Goal: Task Accomplishment & Management: Manage account settings

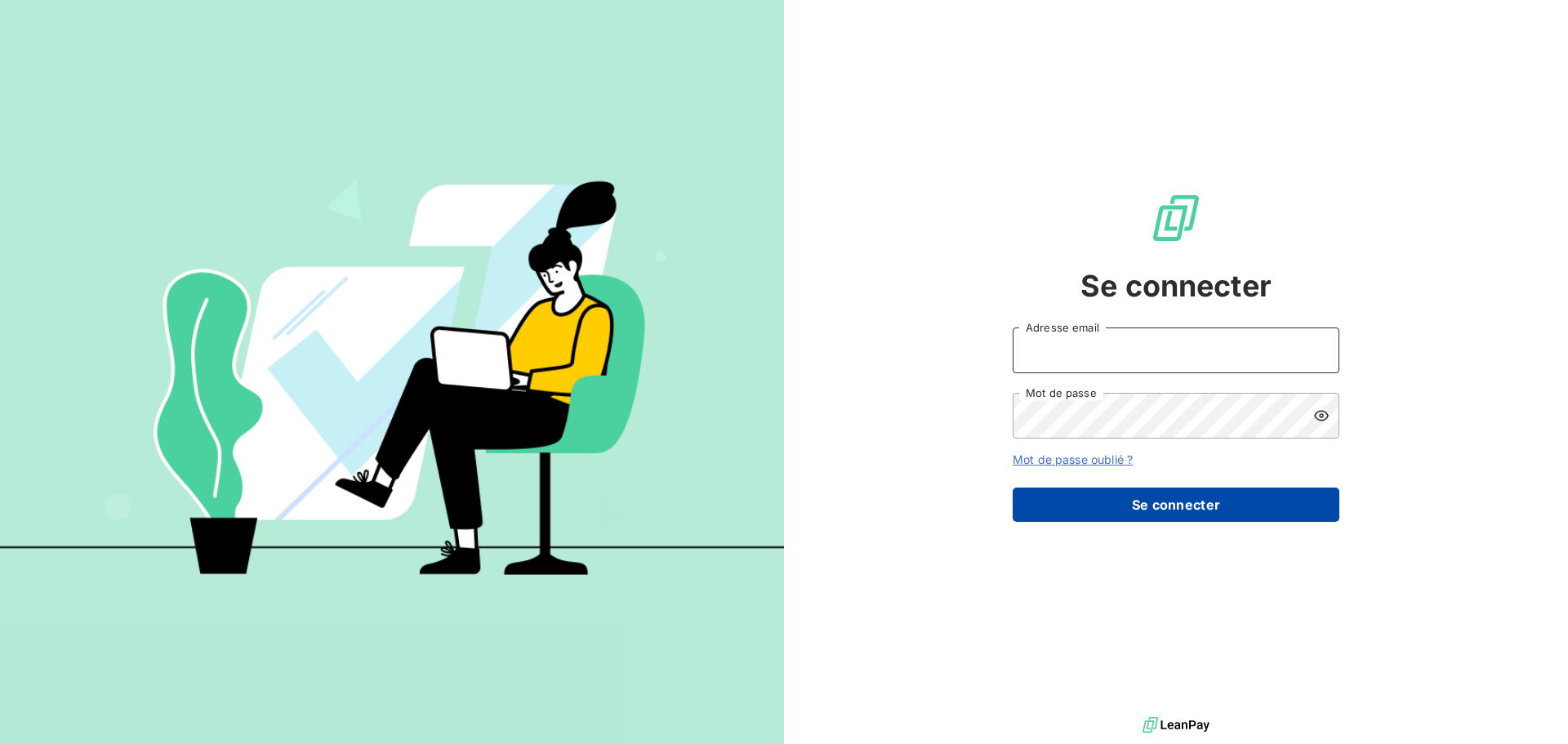
type input "othmane@notshy.fr"
click at [1124, 498] on button "Se connecter" at bounding box center [1176, 504] width 327 height 34
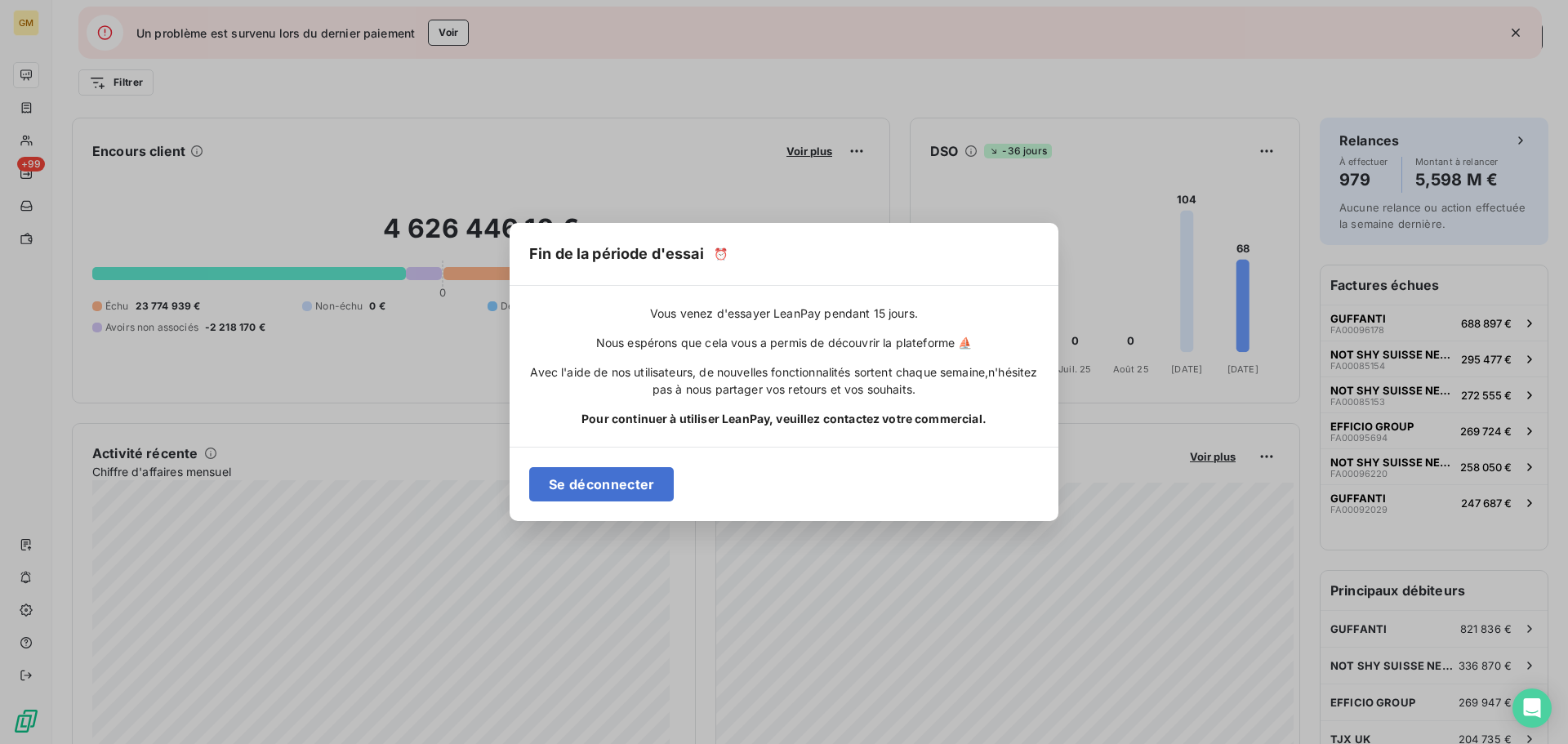
click at [675, 152] on div "Fin de la période d'essai ⏰ Vous venez d'essayer LeanPay pendant 15 jours. Nous…" at bounding box center [784, 372] width 1568 height 744
click at [570, 189] on div "Fin de la période d'essai ⏰ Vous venez d'essayer LeanPay pendant 15 jours. Nous…" at bounding box center [784, 372] width 1568 height 744
drag, startPoint x: 577, startPoint y: 58, endPoint x: 543, endPoint y: 95, distance: 50.2
click at [576, 58] on div "Fin de la période d'essai ⏰ Vous venez d'essayer LeanPay pendant 15 jours. Nous…" at bounding box center [784, 372] width 1568 height 744
click at [543, 95] on div "Fin de la période d'essai ⏰ Vous venez d'essayer LeanPay pendant 15 jours. Nous…" at bounding box center [784, 372] width 1568 height 744
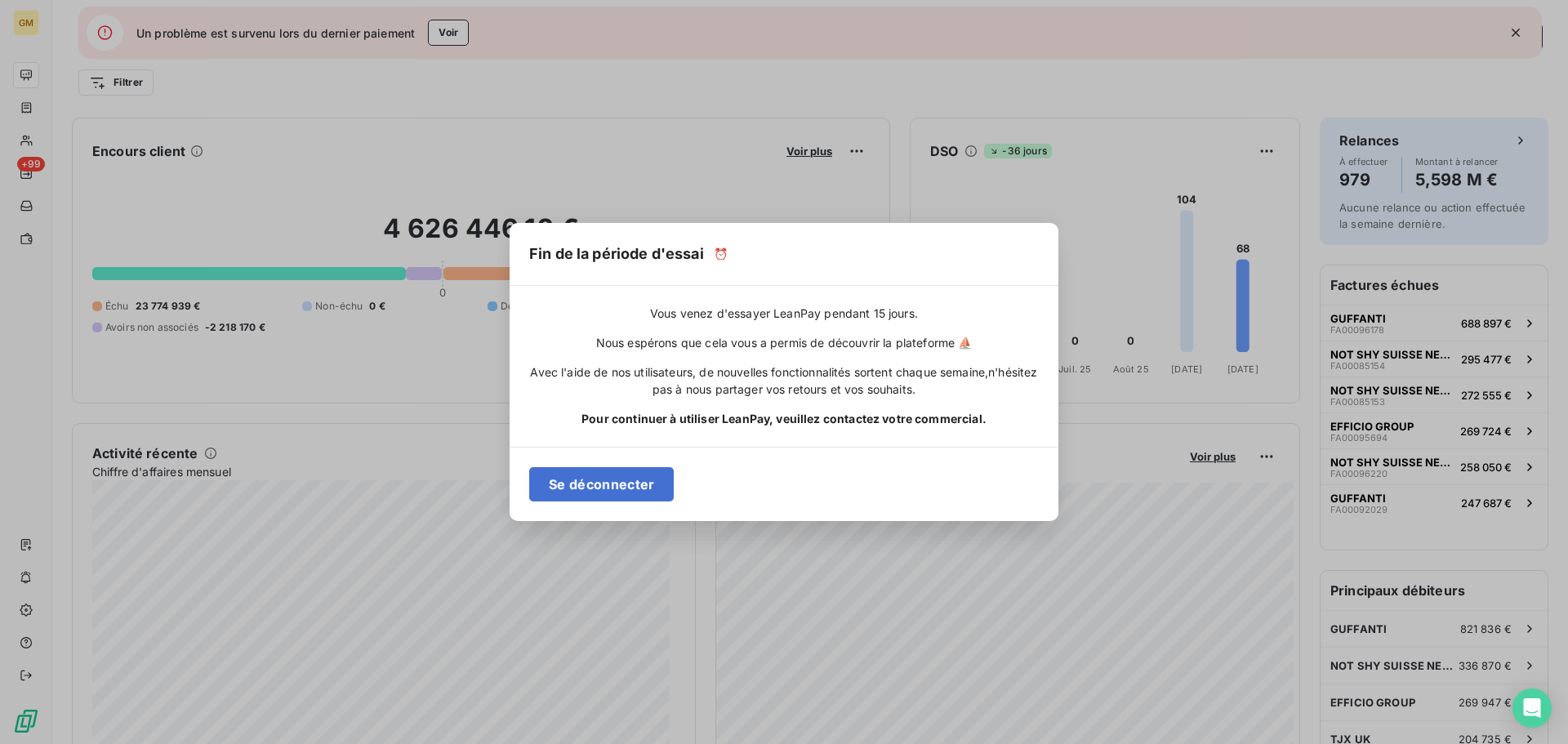
drag, startPoint x: 539, startPoint y: 91, endPoint x: 441, endPoint y: 86, distance: 98.1
click at [538, 91] on div "Fin de la période d'essai ⏰ Vous venez d'essayer LeanPay pendant 15 jours. Nous…" at bounding box center [784, 372] width 1568 height 744
click at [441, 86] on div "Fin de la période d'essai ⏰ Vous venez d'essayer LeanPay pendant 15 jours. Nous…" at bounding box center [784, 372] width 1568 height 744
click at [404, 92] on div "Fin de la période d'essai ⏰ Vous venez d'essayer LeanPay pendant 15 jours. Nous…" at bounding box center [784, 372] width 1568 height 744
click at [380, 89] on div "Fin de la période d'essai ⏰ Vous venez d'essayer LeanPay pendant 15 jours. Nous…" at bounding box center [784, 372] width 1568 height 744
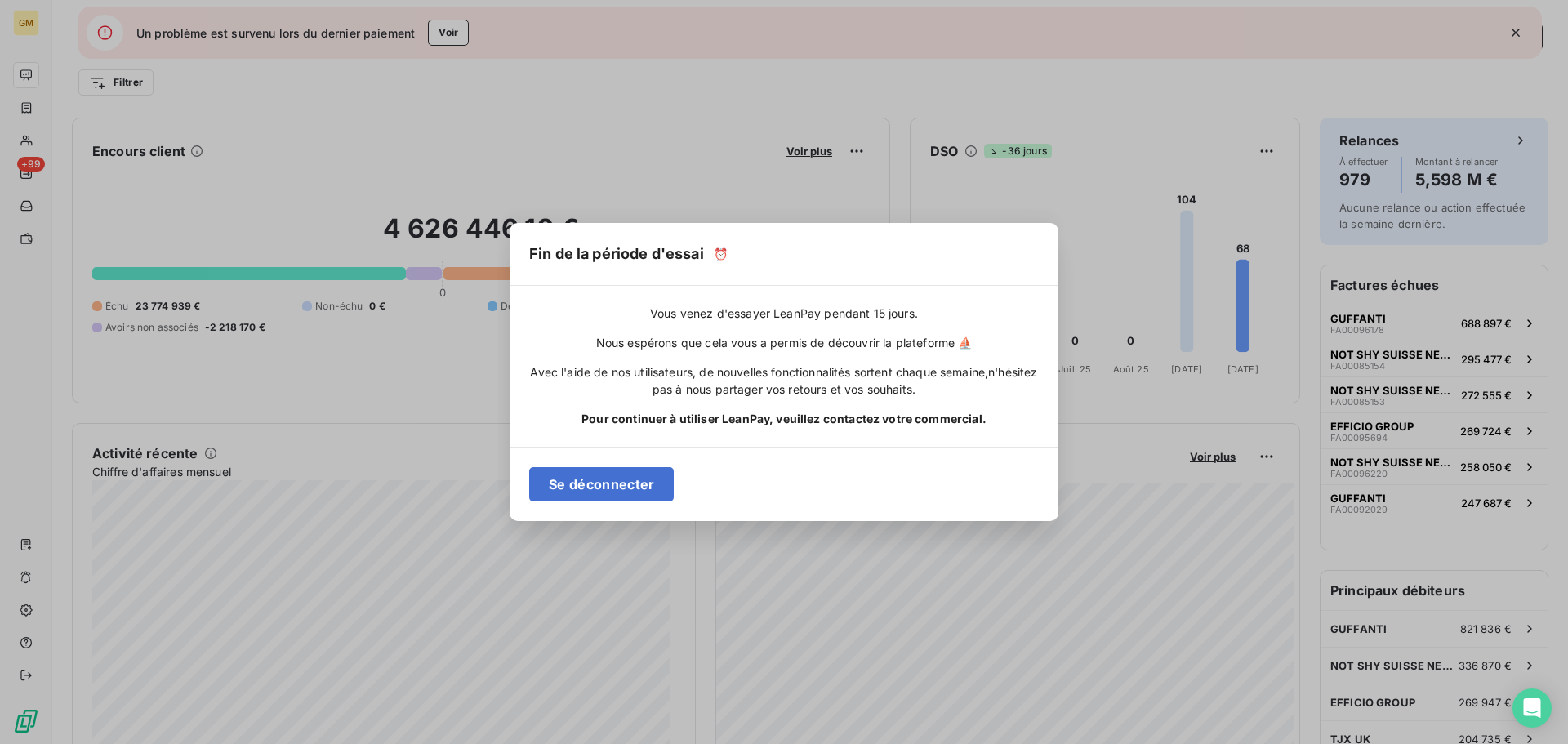
drag, startPoint x: 451, startPoint y: 135, endPoint x: 342, endPoint y: 152, distance: 110.3
click at [448, 134] on div "Fin de la période d'essai ⏰ Vous venez d'essayer LeanPay pendant 15 jours. Nous…" at bounding box center [784, 372] width 1568 height 744
drag, startPoint x: 342, startPoint y: 152, endPoint x: 296, endPoint y: 155, distance: 46.1
click at [340, 153] on div "Fin de la période d'essai ⏰ Vous venez d'essayer LeanPay pendant 15 jours. Nous…" at bounding box center [784, 372] width 1568 height 744
click at [295, 155] on div "Fin de la période d'essai ⏰ Vous venez d'essayer LeanPay pendant 15 jours. Nous…" at bounding box center [784, 372] width 1568 height 744
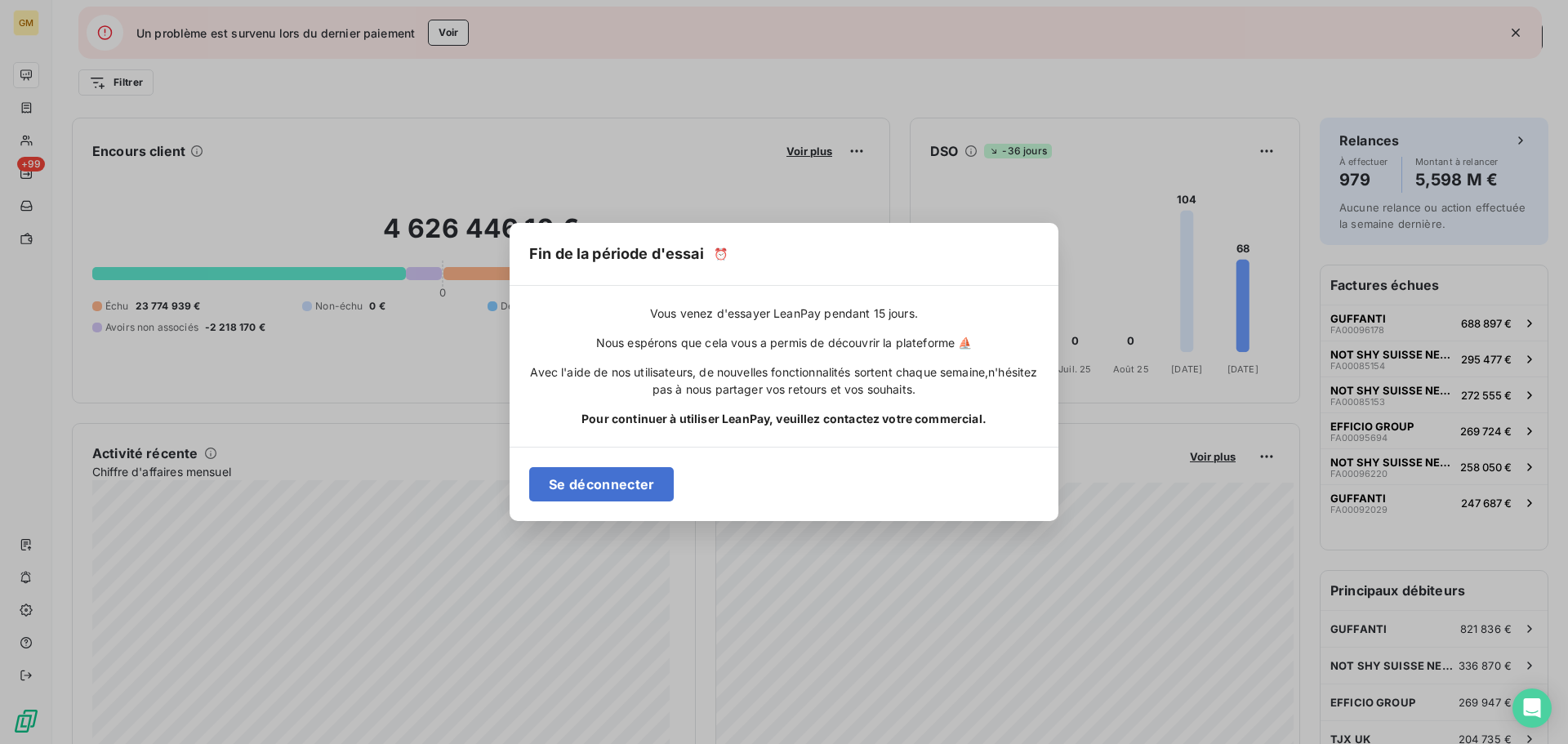
click at [293, 155] on div "Fin de la période d'essai ⏰ Vous venez d'essayer LeanPay pendant 15 jours. Nous…" at bounding box center [784, 372] width 1568 height 744
click at [423, 183] on div "Fin de la période d'essai ⏰ Vous venez d'essayer LeanPay pendant 15 jours. Nous…" at bounding box center [784, 372] width 1568 height 744
click at [610, 153] on div "Fin de la période d'essai ⏰ Vous venez d'essayer LeanPay pendant 15 jours. Nous…" at bounding box center [784, 372] width 1568 height 744
